Goal: Find specific page/section: Find specific page/section

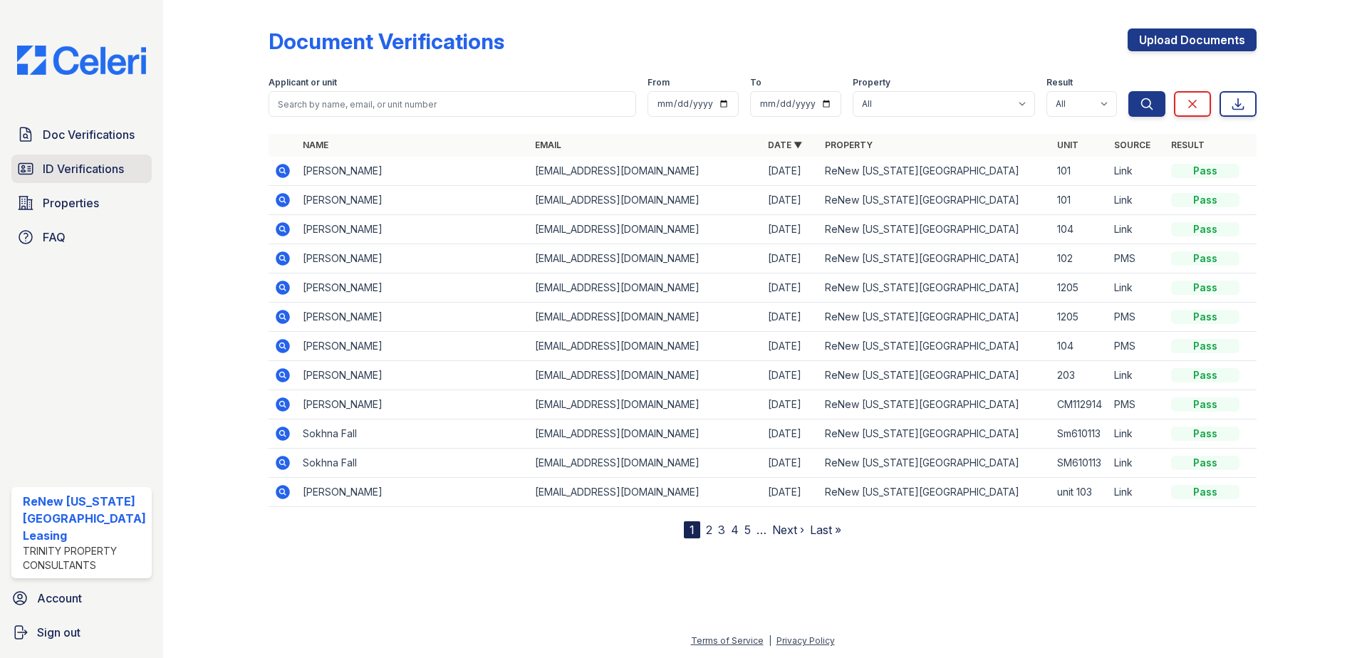
click at [72, 160] on span "ID Verifications" at bounding box center [83, 168] width 81 height 17
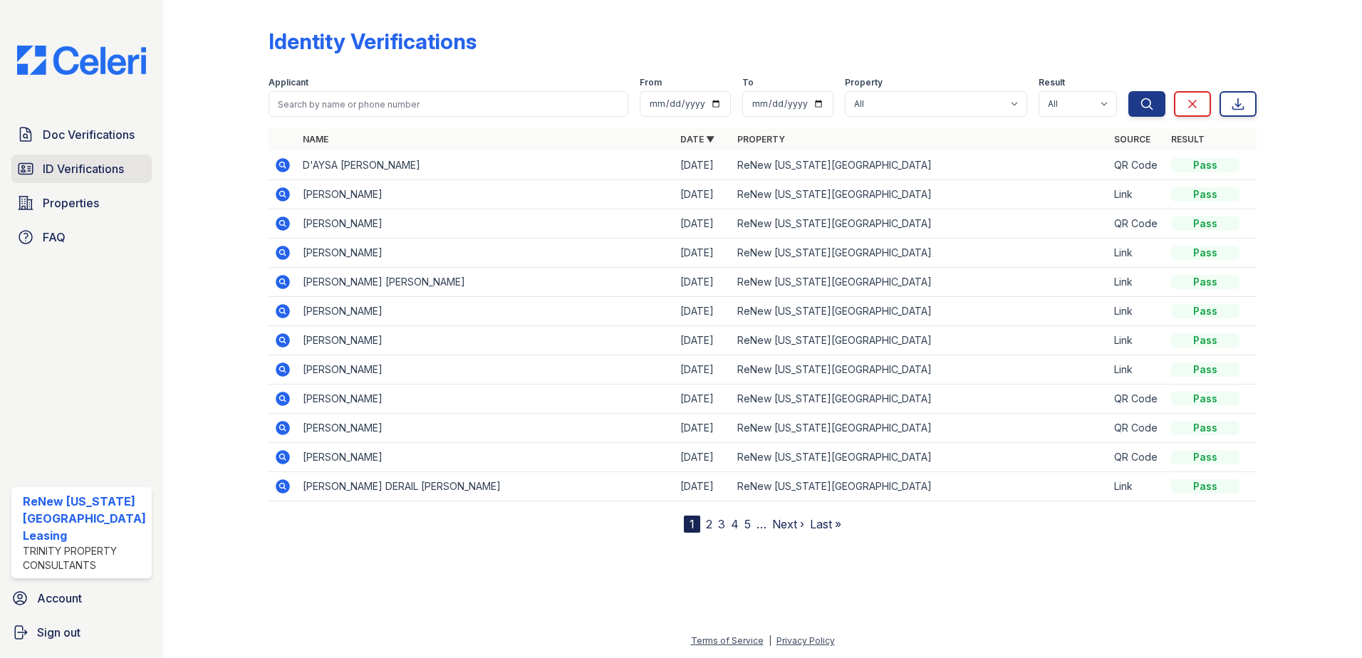
click at [70, 167] on span "ID Verifications" at bounding box center [83, 168] width 81 height 17
click at [89, 132] on span "Doc Verifications" at bounding box center [89, 134] width 92 height 17
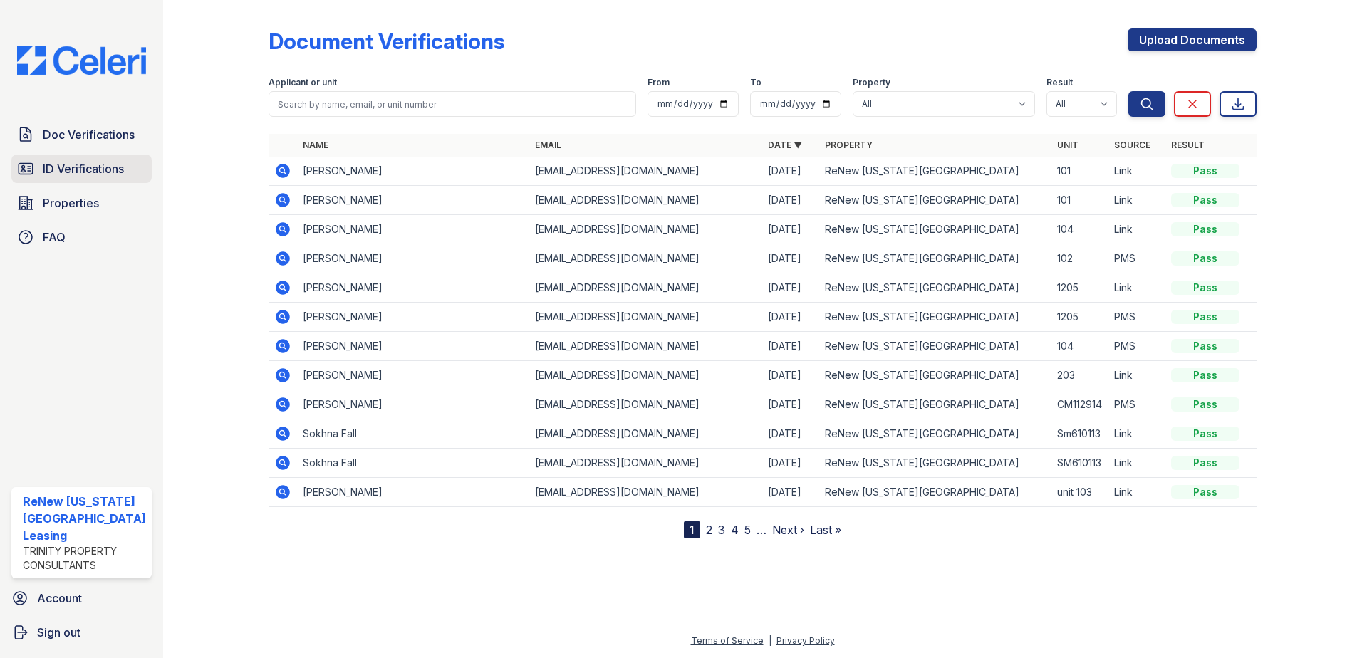
click at [102, 168] on span "ID Verifications" at bounding box center [83, 168] width 81 height 17
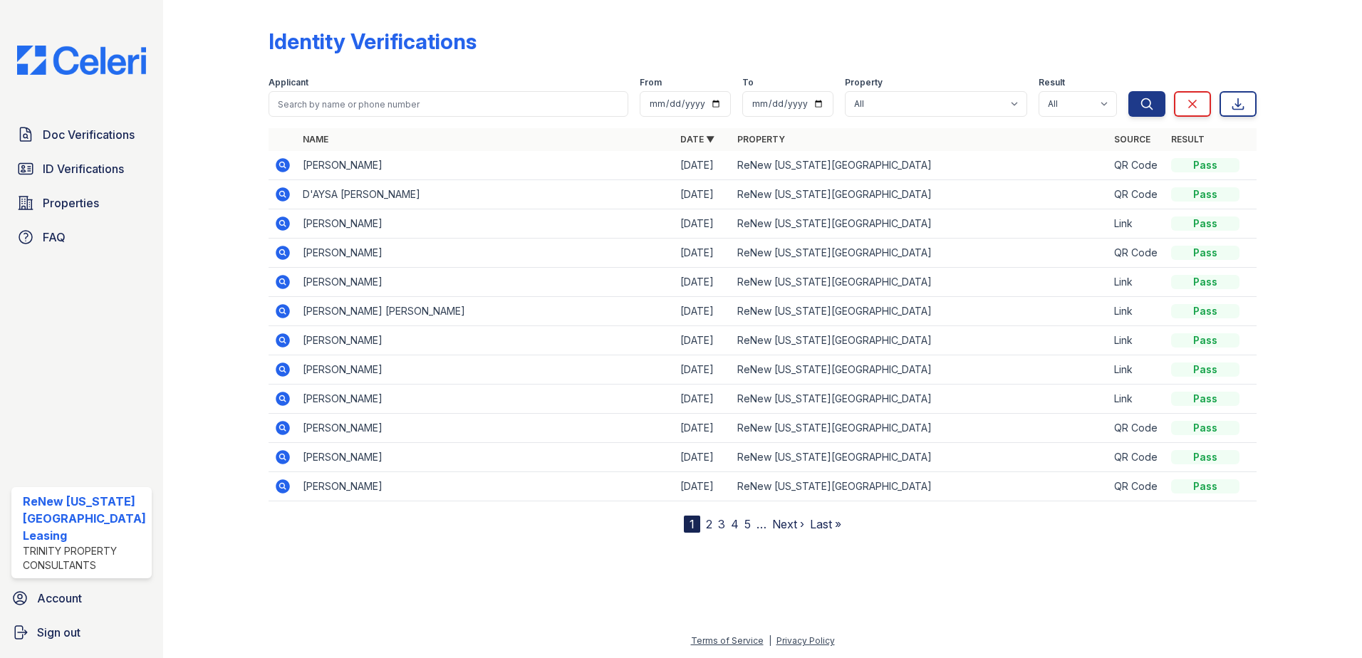
click at [202, 145] on div at bounding box center [227, 269] width 83 height 527
click at [282, 192] on icon at bounding box center [282, 194] width 17 height 17
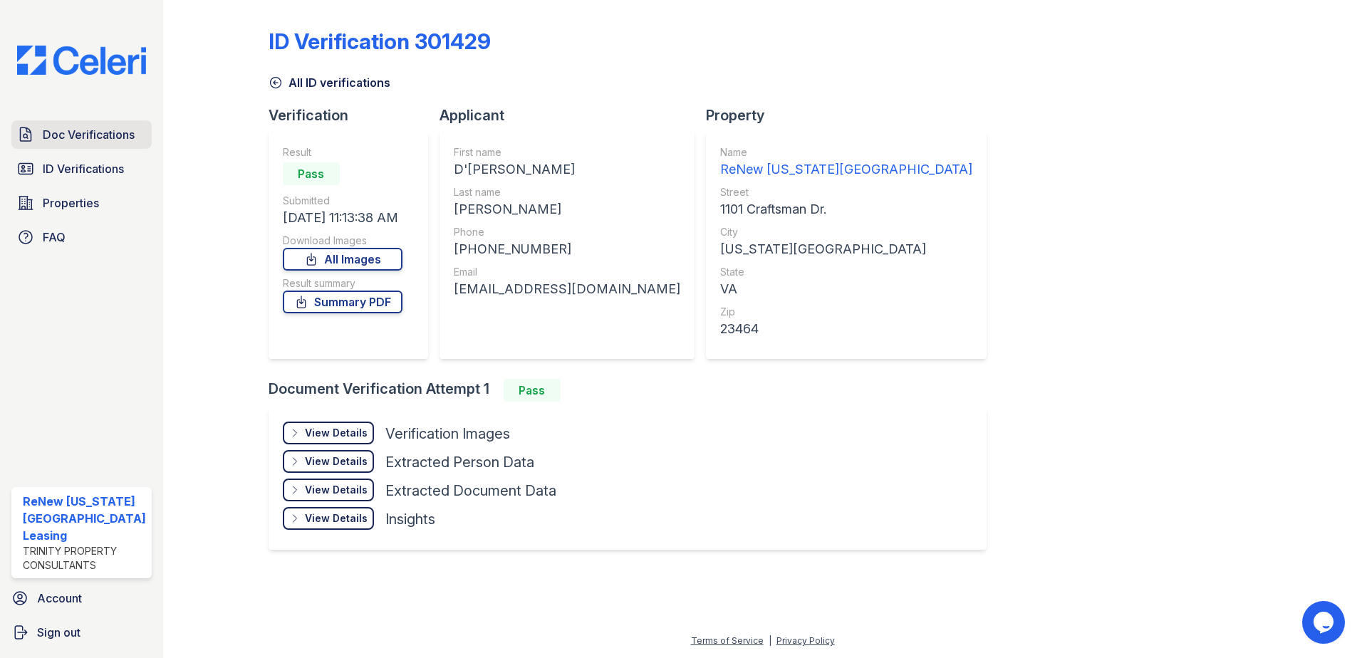
click at [52, 128] on span "Doc Verifications" at bounding box center [89, 134] width 92 height 17
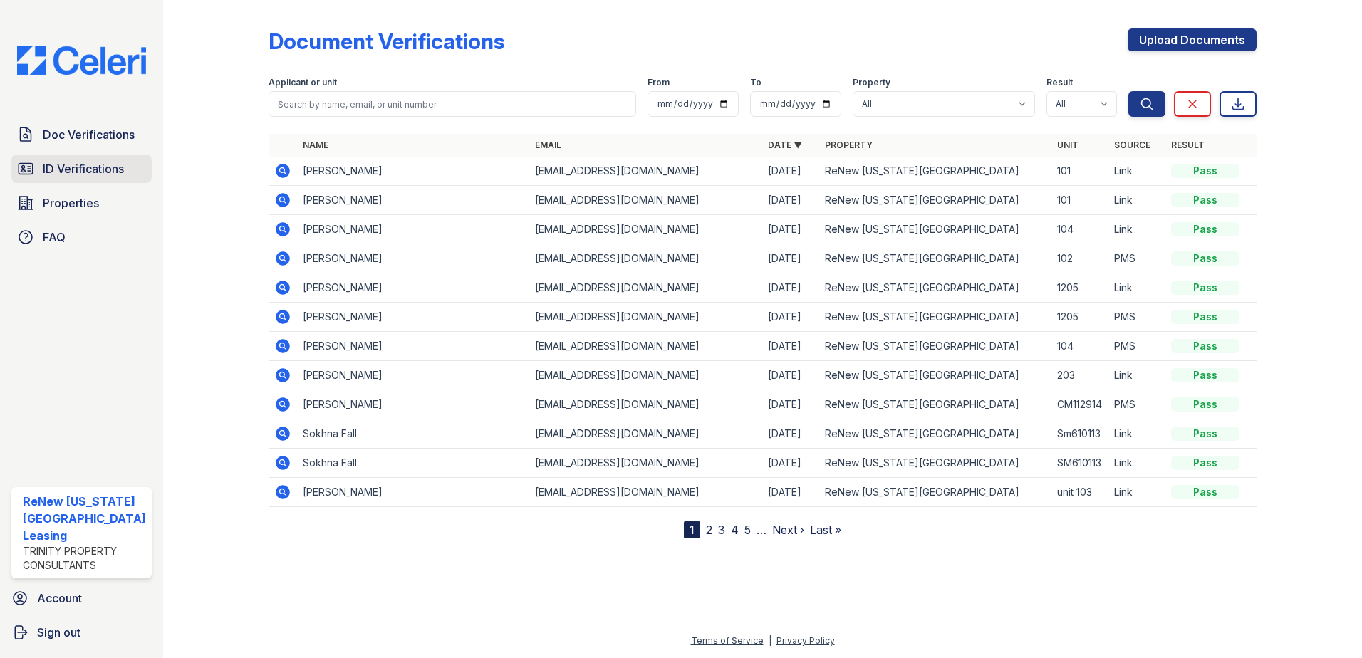
click at [90, 160] on span "ID Verifications" at bounding box center [83, 168] width 81 height 17
